Goal: Task Accomplishment & Management: Complete application form

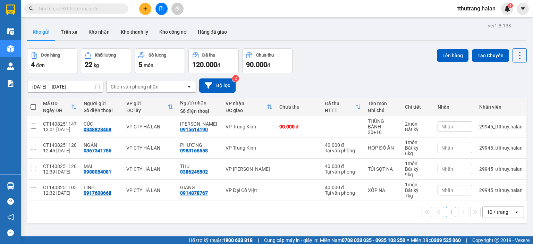
click at [515, 8] on div "tthutrang.halan 4" at bounding box center [492, 9] width 81 height 12
click at [510, 9] on img at bounding box center [507, 9] width 6 height 6
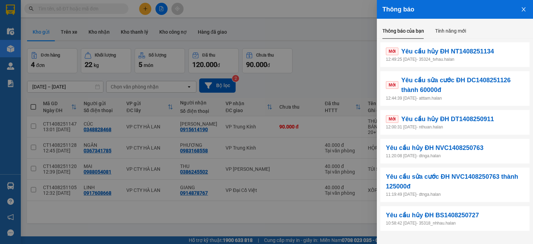
click at [53, 8] on div at bounding box center [266, 122] width 533 height 244
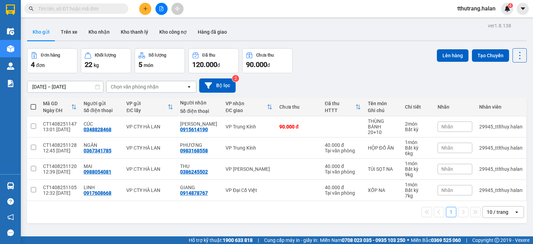
click at [72, 9] on input "text" at bounding box center [79, 9] width 82 height 8
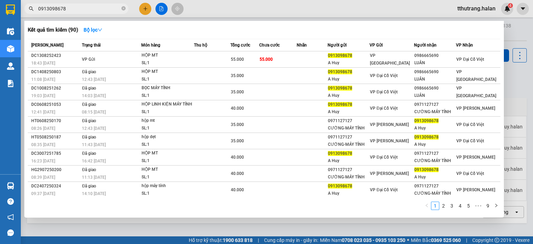
type input "0913098678"
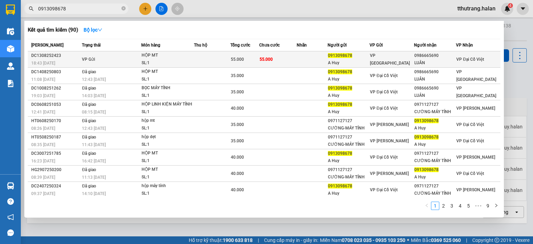
click at [197, 54] on td at bounding box center [212, 59] width 36 height 16
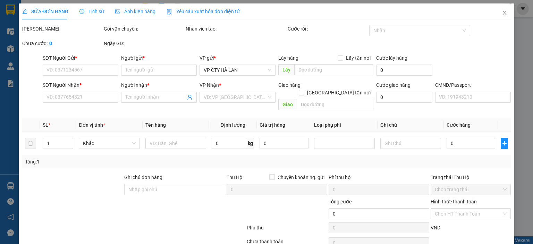
type input "0913098678"
type input "A Huy"
type input "0986665690"
type input "LUÂN"
type input "55.000"
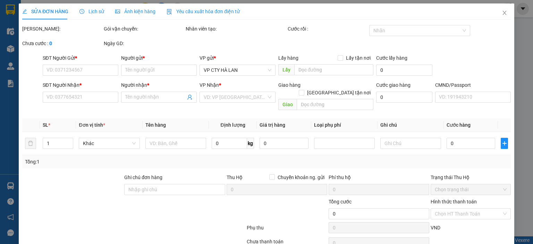
type input "55.000"
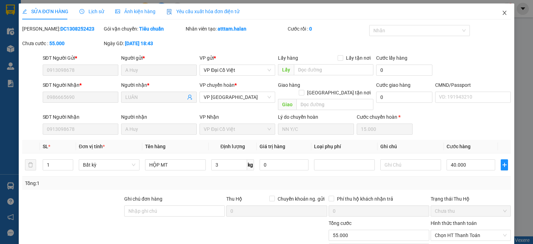
click at [502, 13] on icon "close" at bounding box center [505, 13] width 6 height 6
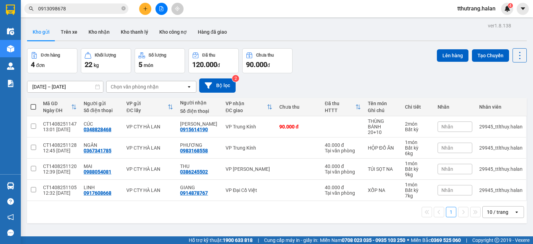
click at [254, 232] on div "ver 1.8.138 Kho gửi Trên xe Kho nhận Kho thanh lý Kho công nợ Hàng đã giao Đơn …" at bounding box center [276, 143] width 505 height 244
click at [502, 8] on div "4" at bounding box center [507, 9] width 12 height 12
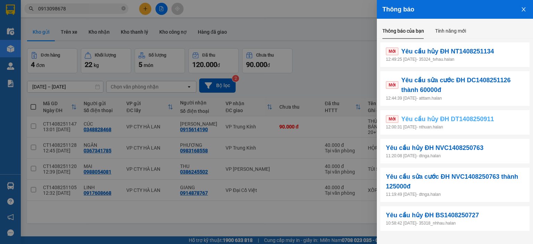
click at [489, 117] on span "Yêu cầu hủy ĐH DT1408250911" at bounding box center [447, 119] width 93 height 10
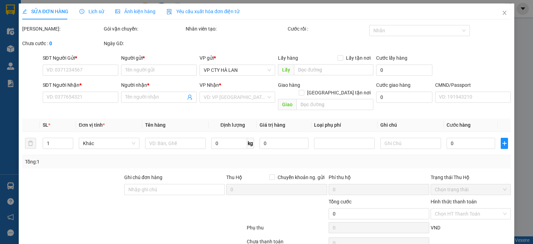
type input "0835919186"
type input "THủy"
type input "0335678998"
type input "Hồng"
checkbox input "true"
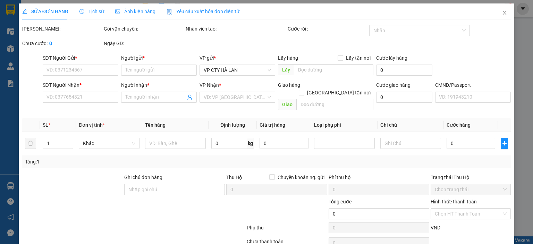
type input "1174 đường láng"
type input "90.000"
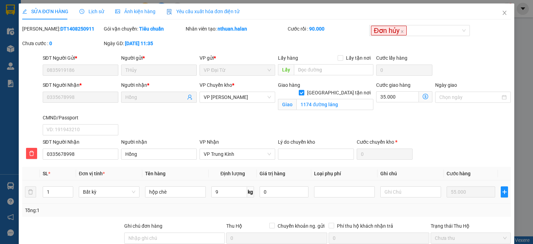
scroll to position [83, 0]
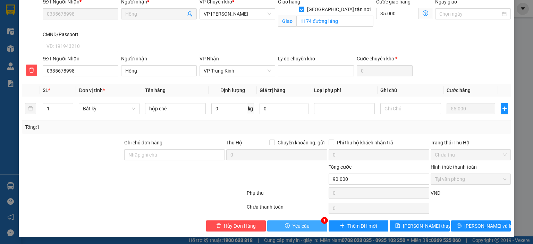
click at [304, 227] on span "Yêu cầu" at bounding box center [301, 226] width 17 height 8
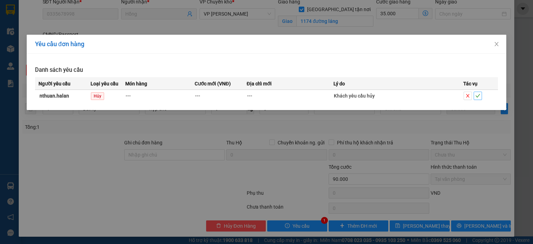
click at [479, 94] on icon "check" at bounding box center [478, 95] width 5 height 3
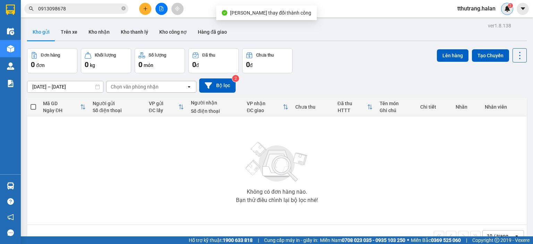
click at [508, 9] on img at bounding box center [507, 9] width 6 height 6
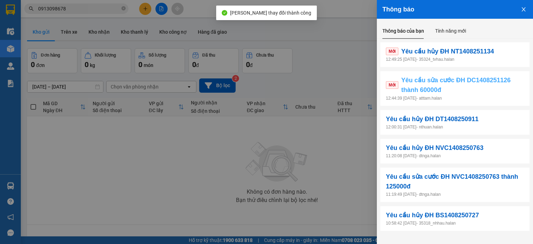
click at [464, 88] on span "Yêu cầu sửa cước ĐH DC1408251126 thành 60000đ" at bounding box center [462, 85] width 123 height 20
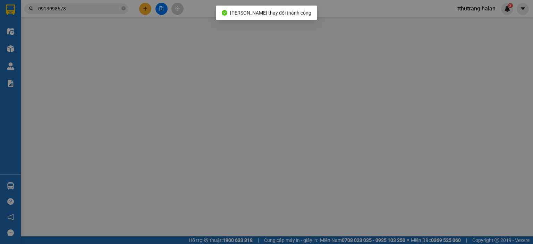
type input "0979684367"
type input "DƯƠNG"
type input "0979430666"
type input "MẠNH"
type input "50.000"
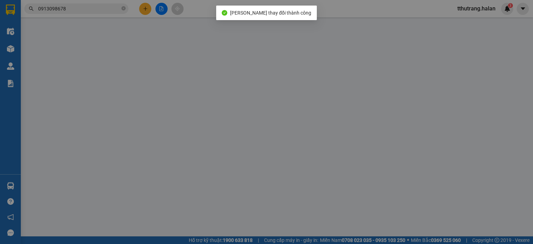
type input "50.000"
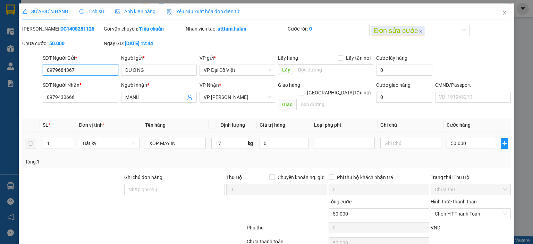
scroll to position [27, 0]
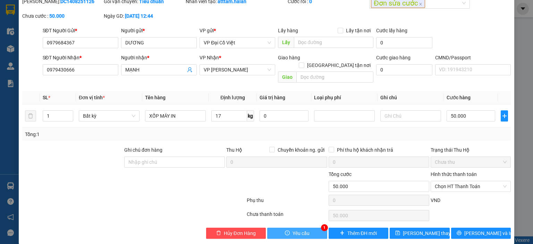
click at [294, 228] on button "Yêu cầu" at bounding box center [297, 233] width 60 height 11
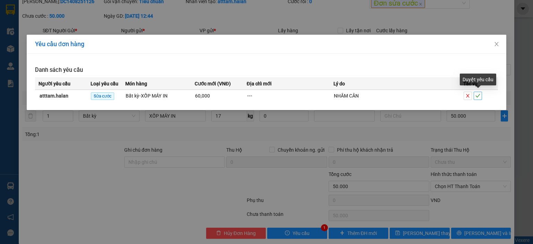
click at [477, 95] on icon "check" at bounding box center [477, 95] width 5 height 5
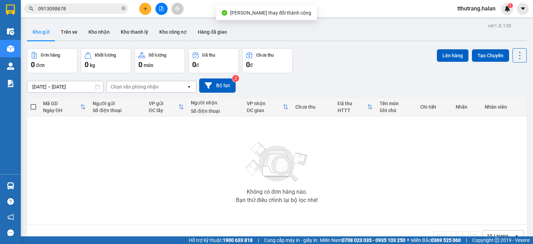
click at [511, 7] on span "1" at bounding box center [510, 5] width 2 height 5
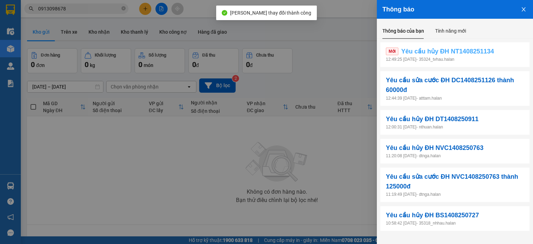
click at [460, 50] on span "Yêu cầu hủy ĐH NT1408251134" at bounding box center [447, 51] width 93 height 10
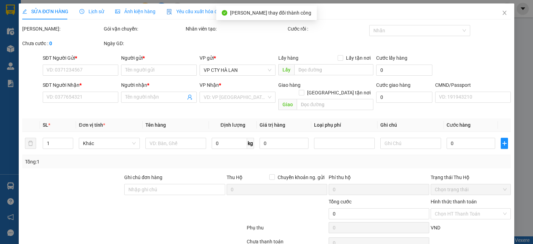
type input "0963000195"
type input "THÀNH"
type input "0929925555"
type input "HƯƠNG CHI (BẮC SƠN)"
type input "35.000"
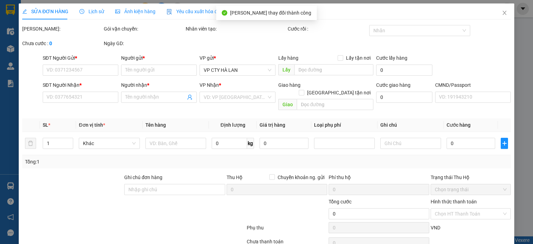
type input "35.000"
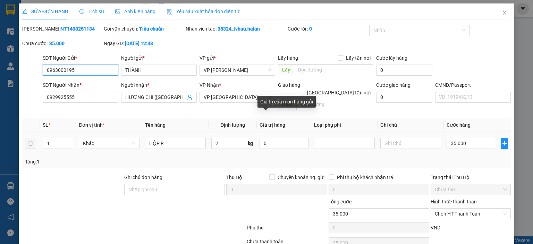
scroll to position [27, 0]
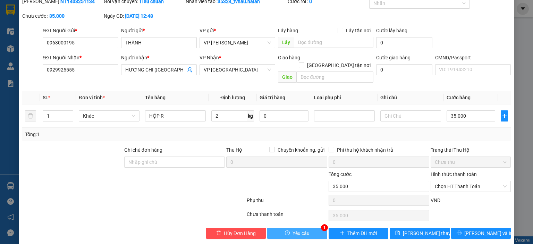
click at [303, 229] on span "Yêu cầu" at bounding box center [301, 233] width 17 height 8
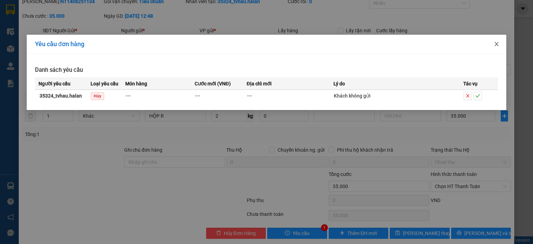
click at [496, 45] on icon "close" at bounding box center [497, 44] width 4 height 4
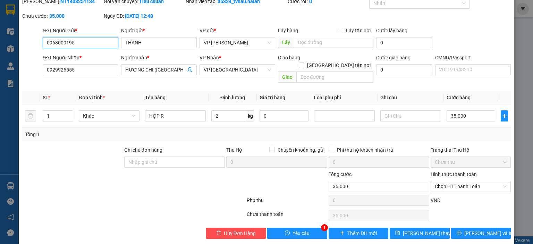
drag, startPoint x: 85, startPoint y: 39, endPoint x: 28, endPoint y: 41, distance: 56.3
click at [29, 41] on div "SĐT Người Gửi * 0963000195 0963000195 Người gửi * THÀNH VP gửi * VP Nguyễn Trãi…" at bounding box center [267, 39] width 490 height 24
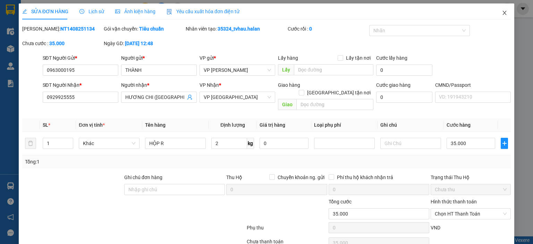
click at [502, 15] on icon "close" at bounding box center [505, 13] width 6 height 6
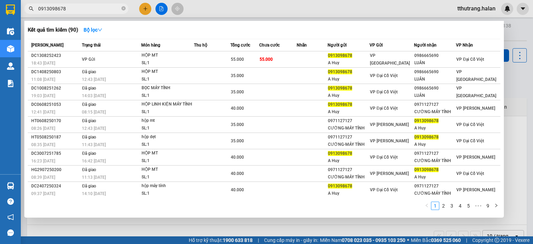
drag, startPoint x: 122, startPoint y: 7, endPoint x: 118, endPoint y: 9, distance: 5.1
click at [125, 8] on icon "close-circle" at bounding box center [123, 8] width 4 height 4
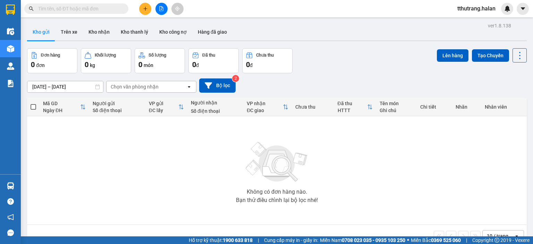
paste input "0963000195"
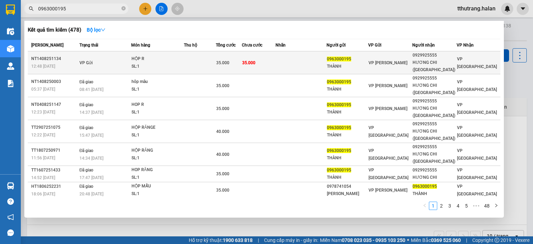
type input "0963000195"
click at [184, 60] on div "HỘP R" at bounding box center [158, 59] width 52 height 8
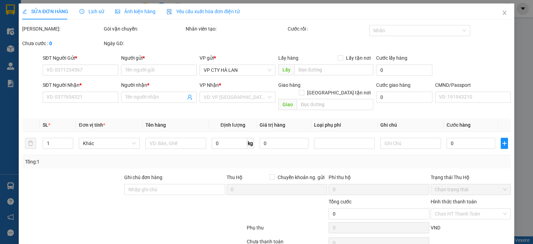
type input "0963000195"
type input "THÀNH"
type input "0929925555"
type input "HƯƠNG CHI (BẮC SƠN)"
type input "35.000"
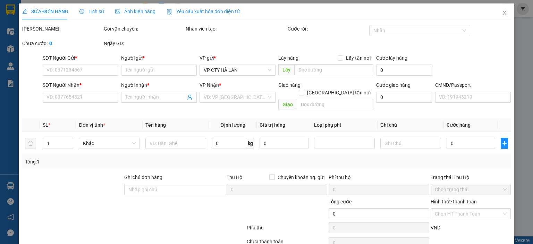
type input "35.000"
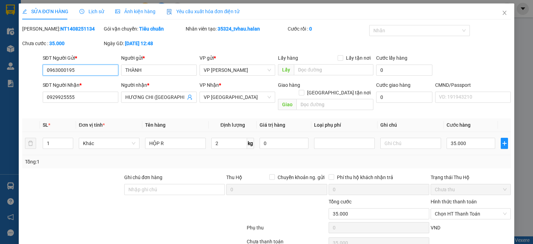
scroll to position [27, 0]
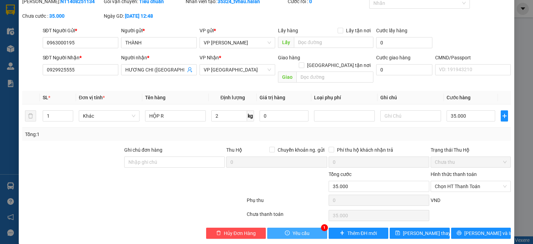
click at [304, 229] on span "Yêu cầu" at bounding box center [301, 233] width 17 height 8
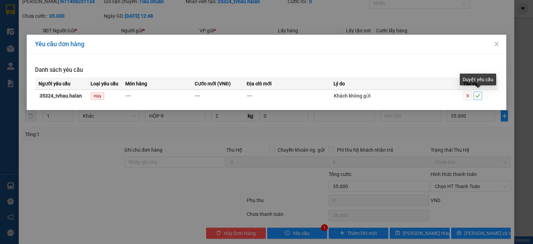
click at [479, 96] on icon "check" at bounding box center [477, 95] width 5 height 5
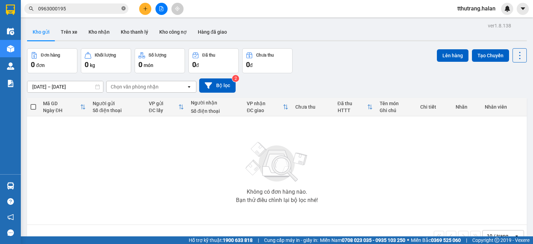
click at [123, 9] on icon "close-circle" at bounding box center [123, 8] width 4 height 4
click at [505, 14] on div "Kết quả tìm kiếm ( 478 ) Bộ lọc Mã ĐH Trạng thái Món hàng Thu hộ Tổng cước Chưa…" at bounding box center [266, 8] width 533 height 17
click at [506, 11] on img at bounding box center [507, 9] width 6 height 6
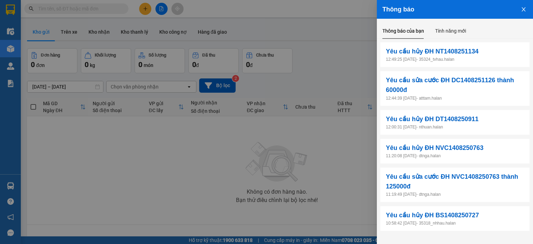
click at [524, 8] on icon "close" at bounding box center [524, 10] width 6 height 6
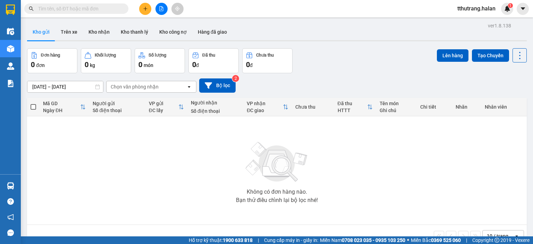
click at [500, 13] on span "tthutrang.halan" at bounding box center [476, 8] width 49 height 9
click at [506, 10] on img at bounding box center [507, 9] width 6 height 6
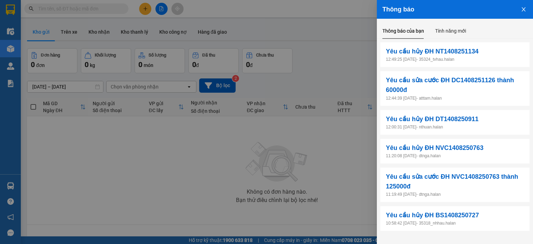
drag, startPoint x: 323, startPoint y: 51, endPoint x: 318, endPoint y: 61, distance: 11.2
click at [323, 51] on div at bounding box center [266, 122] width 533 height 244
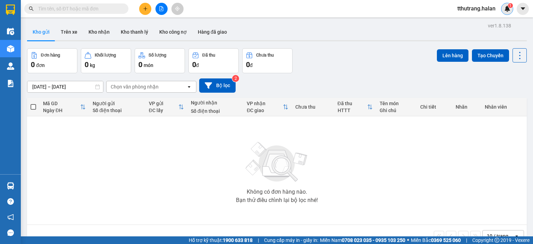
click at [506, 12] on div "1" at bounding box center [507, 9] width 12 height 12
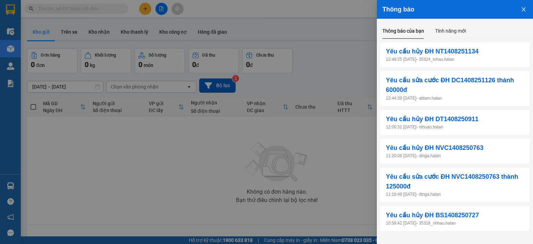
click at [524, 9] on icon "close" at bounding box center [524, 10] width 6 height 6
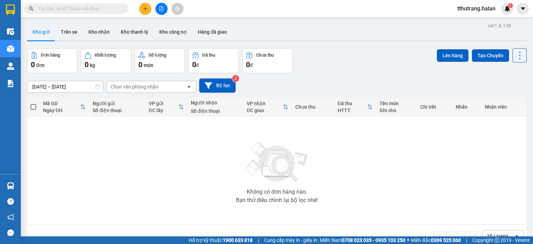
scroll to position [32, 0]
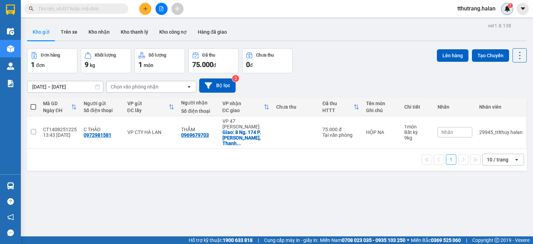
click at [508, 8] on img at bounding box center [507, 9] width 6 height 6
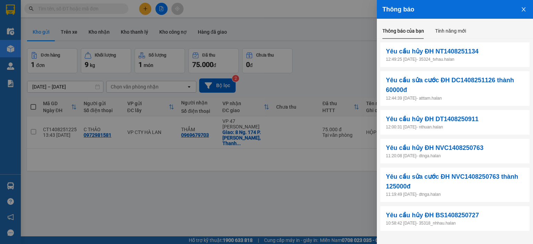
click at [524, 10] on icon "close" at bounding box center [524, 9] width 4 height 4
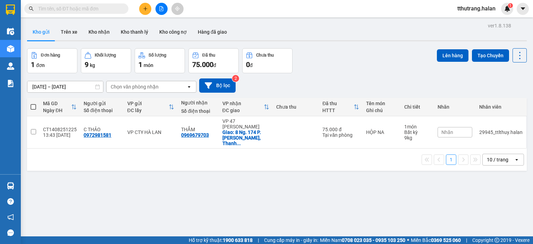
click at [318, 185] on div "ver 1.8.138 Kho gửi Trên xe Kho nhận Kho thanh lý Kho công nợ Hàng đã giao Đơn …" at bounding box center [276, 143] width 505 height 244
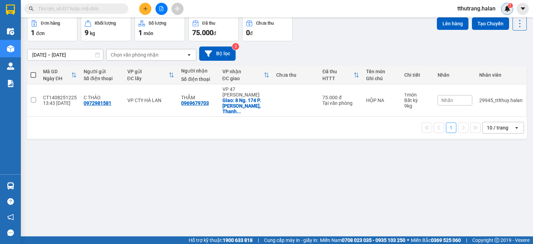
click at [508, 11] on img at bounding box center [507, 9] width 6 height 6
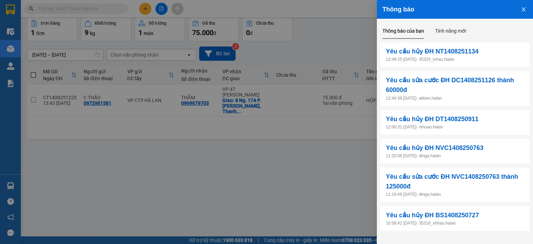
click at [525, 11] on icon "close" at bounding box center [524, 10] width 6 height 6
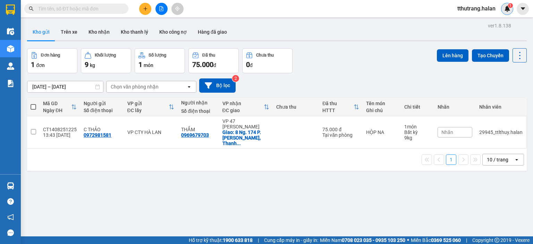
click at [507, 8] on img at bounding box center [507, 9] width 6 height 6
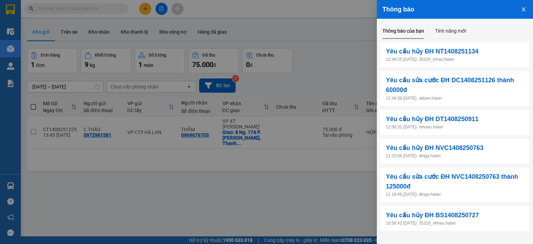
click at [523, 10] on icon "close" at bounding box center [524, 9] width 4 height 4
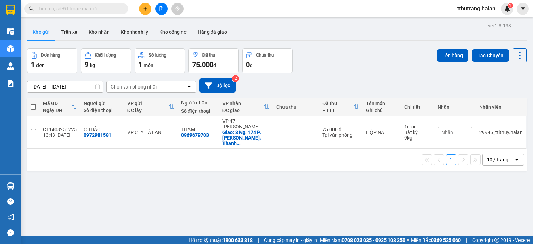
click at [76, 6] on input "text" at bounding box center [79, 9] width 82 height 8
click at [508, 8] on img at bounding box center [507, 9] width 6 height 6
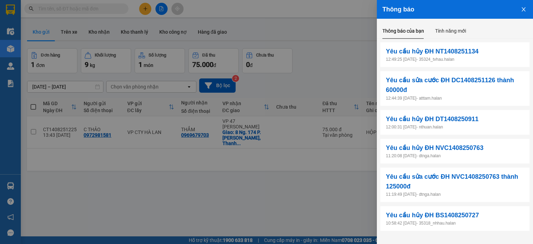
click at [316, 59] on div at bounding box center [266, 122] width 533 height 244
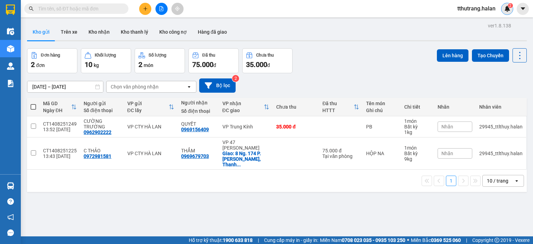
click at [509, 8] on span "2" at bounding box center [510, 5] width 2 height 5
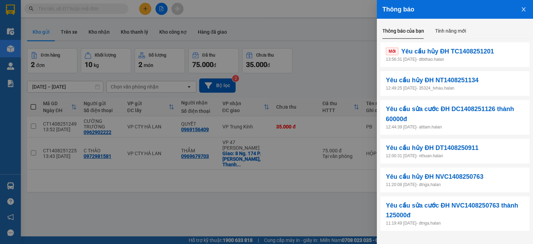
click at [422, 58] on p "13:56:31 14/08/2025 - dtbthao.halan" at bounding box center [455, 59] width 138 height 7
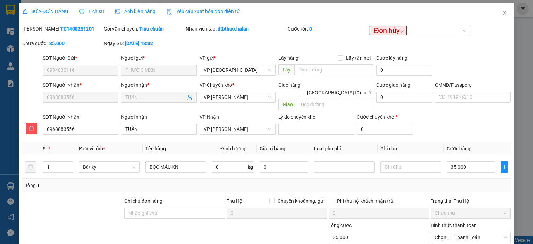
type input "0984830116"
type input "PHƯỚC MXN"
type input "0968883556"
type input "TUẤN"
type input "35.000"
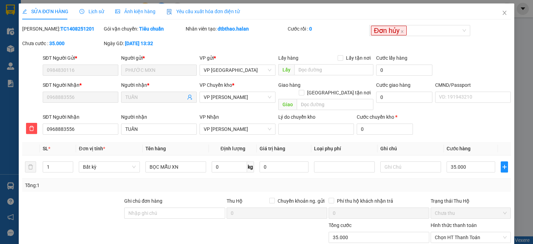
type input "35.000"
click at [92, 13] on span "Lịch sử" at bounding box center [91, 12] width 25 height 6
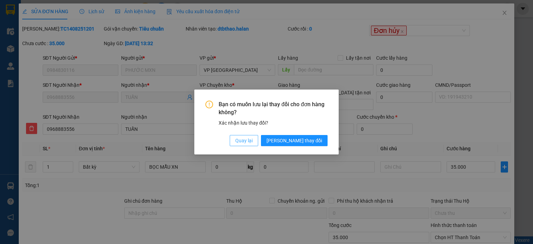
click at [253, 142] on span "Quay lại" at bounding box center [243, 141] width 17 height 8
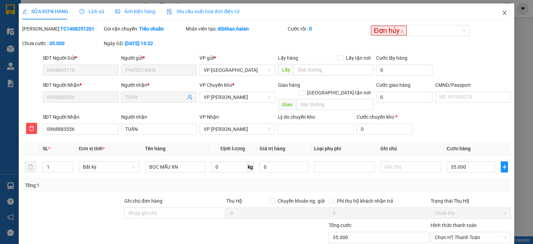
drag, startPoint x: 498, startPoint y: 12, endPoint x: 504, endPoint y: 11, distance: 6.0
click at [502, 12] on icon "close" at bounding box center [505, 13] width 6 height 6
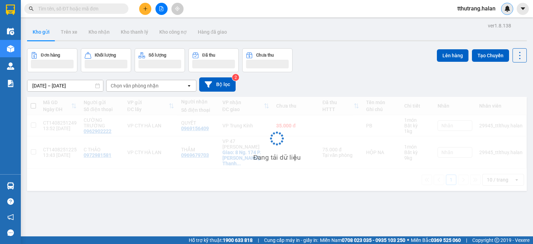
click at [505, 13] on div at bounding box center [507, 9] width 12 height 12
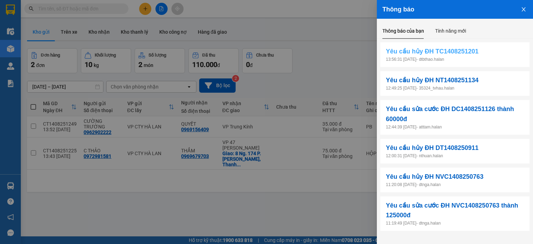
click at [411, 49] on span "Yêu cầu hủy ĐH TC1408251201" at bounding box center [432, 51] width 93 height 10
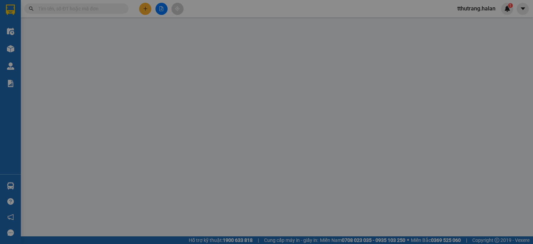
type input "0984830116"
type input "PHƯỚC MXN"
type input "0968883556"
type input "TUẤN"
type input "35.000"
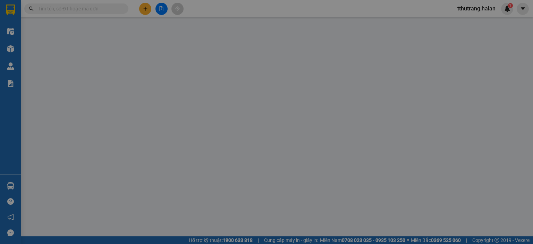
type input "35.000"
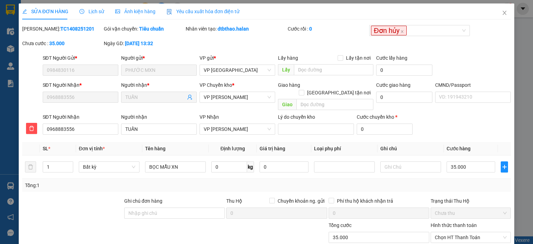
scroll to position [51, 0]
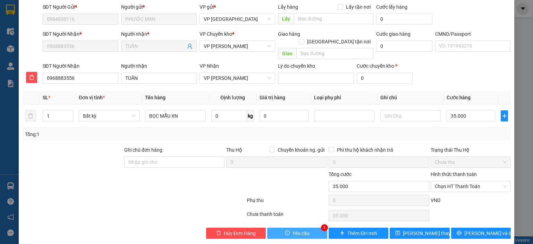
click at [300, 229] on span "Yêu cầu" at bounding box center [301, 233] width 17 height 8
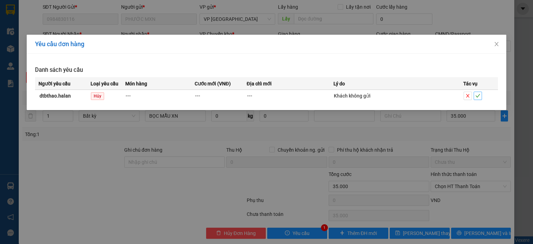
click at [478, 98] on icon "check" at bounding box center [477, 95] width 5 height 5
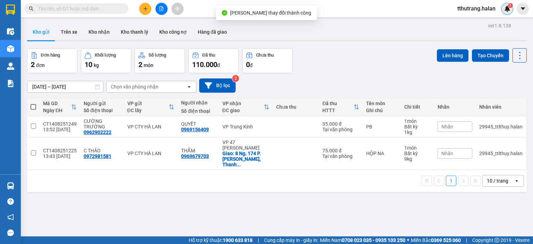
click at [512, 8] on div "1" at bounding box center [507, 9] width 12 height 12
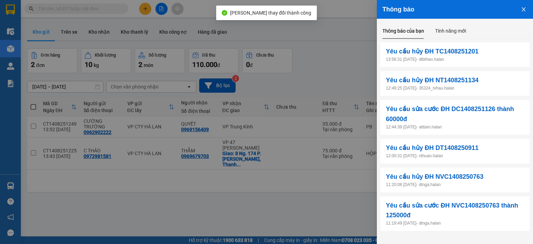
click at [526, 11] on icon "close" at bounding box center [524, 10] width 6 height 6
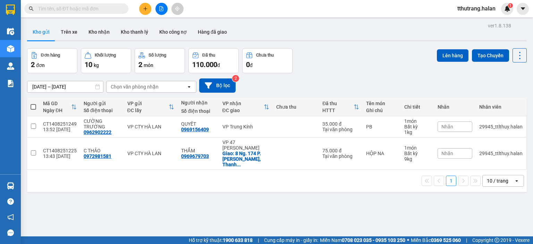
click at [158, 244] on div "Hỗ trợ kỹ thuật: 1900 633 818 | Cung cấp máy in - giấy in: Miền Nam 0708 023 03…" at bounding box center [265, 240] width 530 height 8
click at [509, 8] on img at bounding box center [507, 9] width 6 height 6
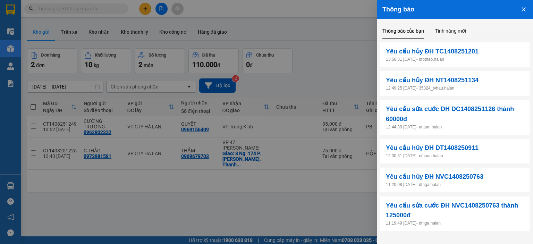
click at [522, 11] on icon "close" at bounding box center [524, 10] width 6 height 6
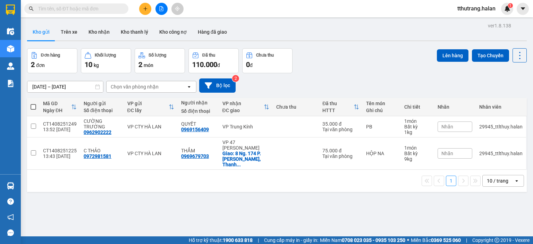
scroll to position [32, 0]
click at [509, 11] on img at bounding box center [507, 9] width 6 height 6
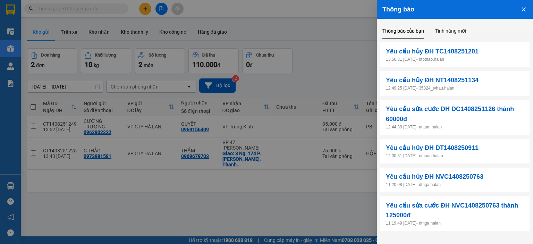
click at [523, 10] on icon "close" at bounding box center [524, 9] width 4 height 4
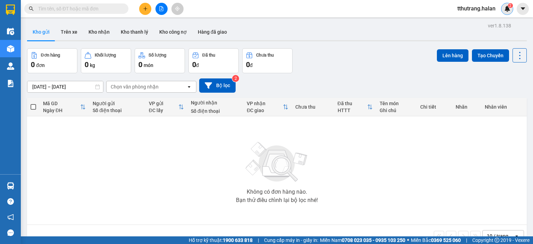
click at [509, 11] on img at bounding box center [507, 9] width 6 height 6
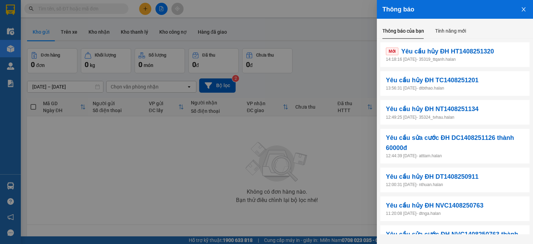
click at [481, 58] on p "14:18:16 [DATE] - 35319_ttqanh.halan" at bounding box center [455, 59] width 138 height 7
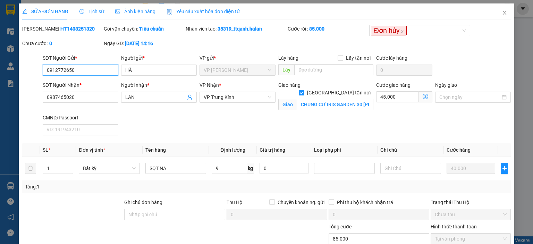
type input "0912772650"
type input "HÀ"
type input "0987465020"
type input "LAN"
checkbox input "true"
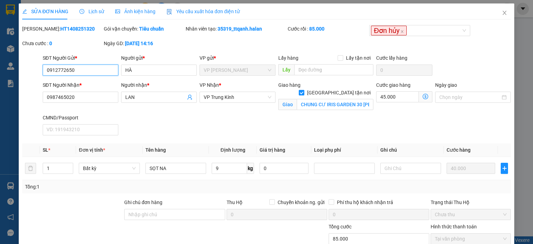
type input "CHUNG CƯ IRIS GARDEN 30 [PERSON_NAME], MỸ ĐÌNH"
type input "85.000"
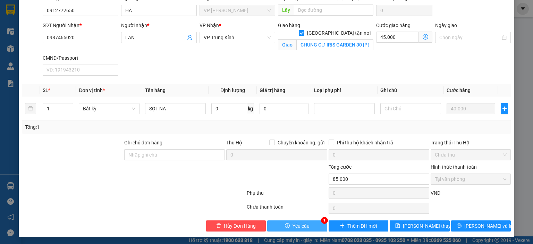
click at [293, 222] on span "Yêu cầu" at bounding box center [301, 226] width 17 height 8
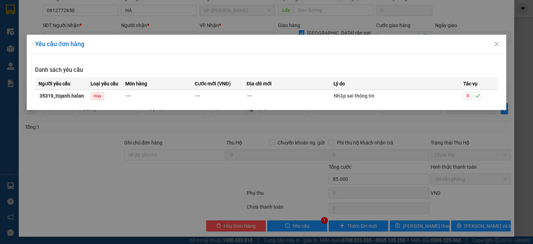
click at [200, 20] on div "Yêu cầu đơn hàng Danh sách yêu cầu Người yêu cầu Loại yêu cầu Món hàng Cước mới…" at bounding box center [266, 122] width 533 height 244
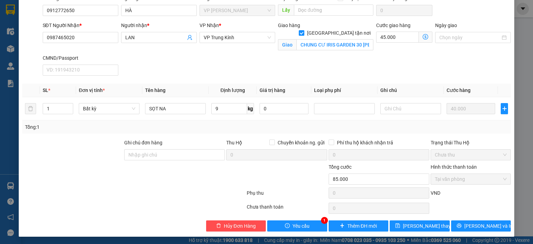
click at [101, 16] on div "SĐT Người Gửi * 0912772650" at bounding box center [81, 6] width 76 height 24
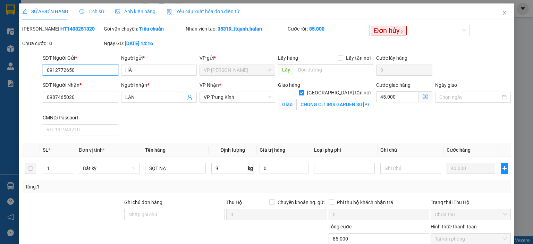
click at [97, 71] on input "0912772650" at bounding box center [81, 70] width 76 height 11
drag, startPoint x: 102, startPoint y: 72, endPoint x: 33, endPoint y: 78, distance: 69.3
click at [33, 78] on div "SĐT Người Gửi * 0912772650 0912772650 Người gửi * HÀ VP gửi * VP [PERSON_NAME] …" at bounding box center [267, 66] width 490 height 24
click at [503, 14] on icon "close" at bounding box center [505, 13] width 4 height 4
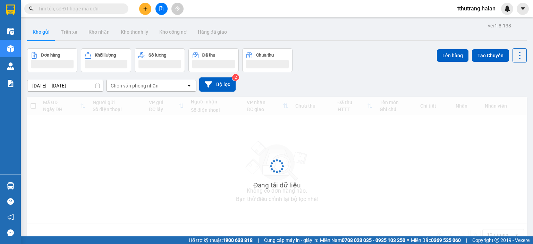
click at [111, 12] on span at bounding box center [76, 8] width 104 height 10
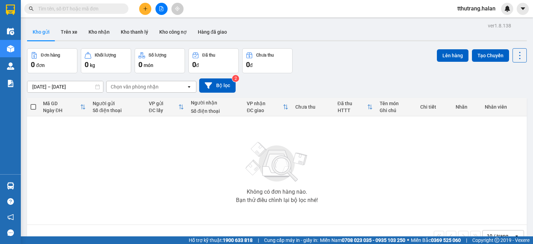
click at [113, 11] on input "text" at bounding box center [79, 9] width 82 height 8
paste input "0912772650"
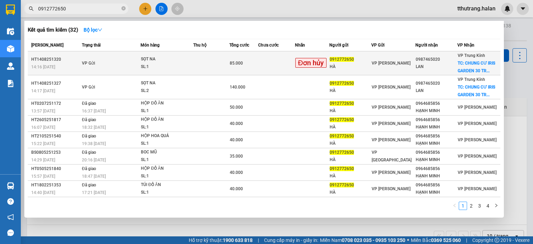
type input "0912772650"
click at [174, 54] on td "SỌT NA SL: 1" at bounding box center [167, 63] width 53 height 24
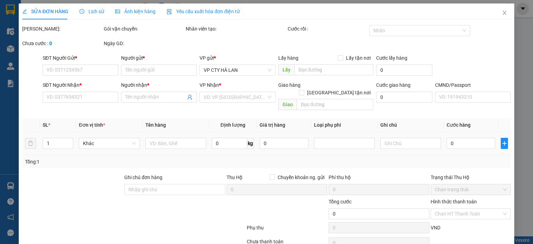
type input "0912772650"
type input "HÀ"
type input "0987465020"
type input "LAN"
checkbox input "true"
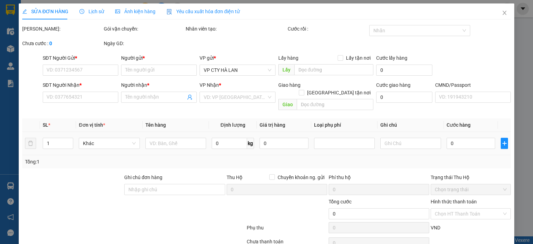
type input "CHUNG CƯ IRIS GARDEN 30 [PERSON_NAME], MỸ ĐÌNH"
type input "85.000"
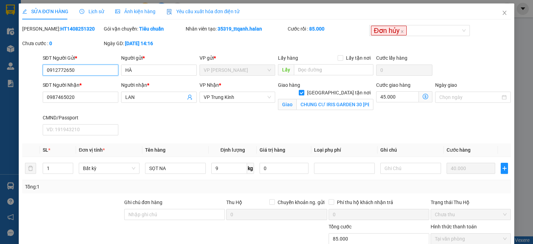
scroll to position [60, 0]
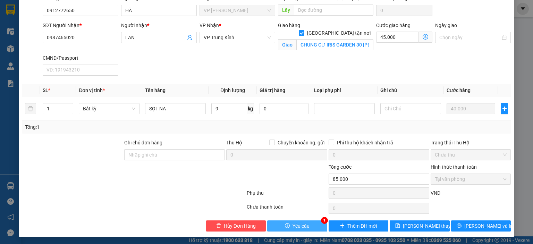
click at [303, 225] on span "Yêu cầu" at bounding box center [301, 226] width 17 height 8
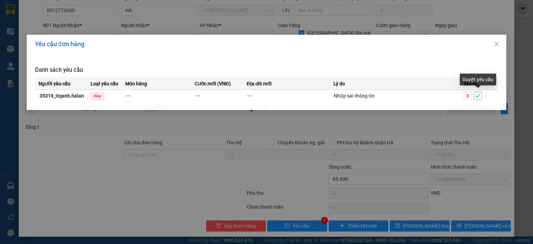
click at [475, 97] on icon "check" at bounding box center [477, 95] width 5 height 5
